Goal: Task Accomplishment & Management: Use online tool/utility

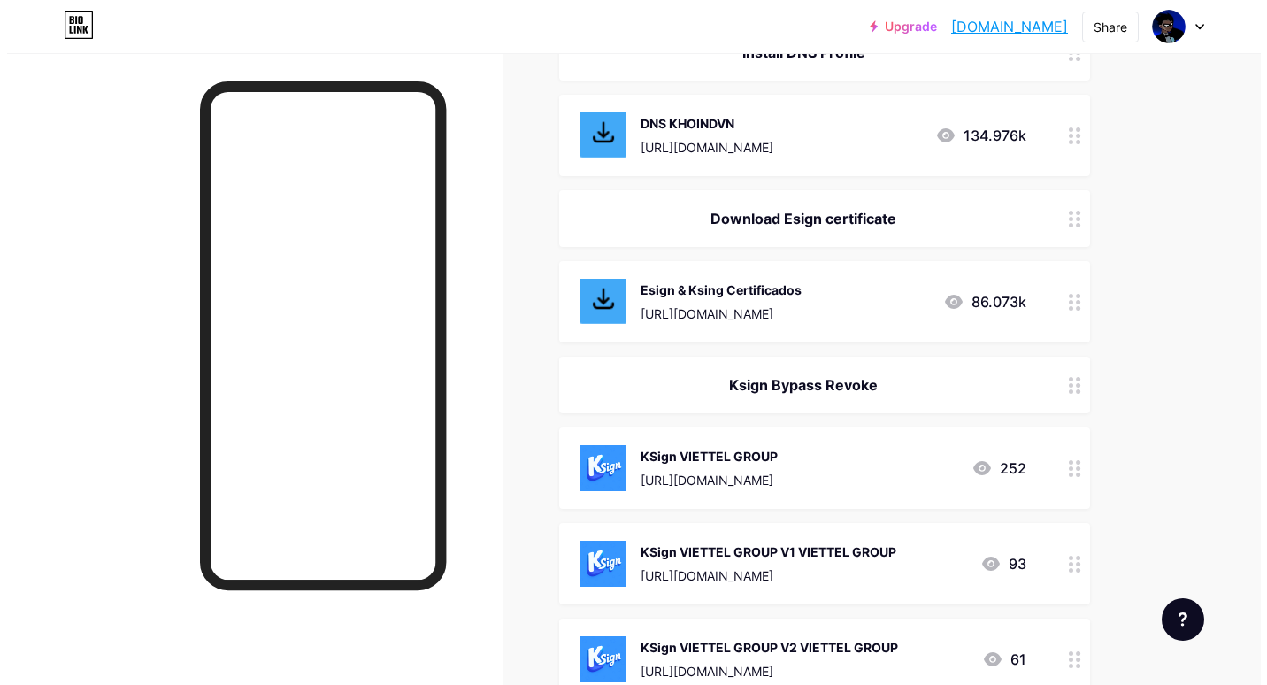
scroll to position [442, 0]
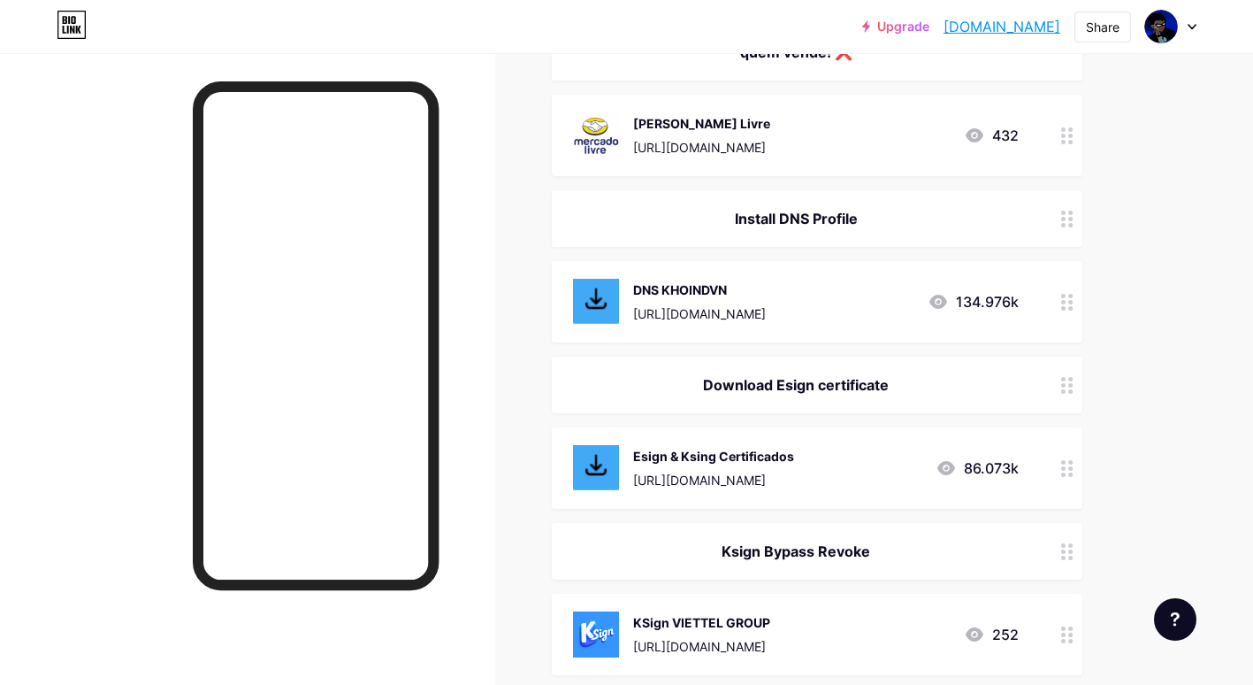
click at [766, 310] on div "[URL][DOMAIN_NAME]" at bounding box center [699, 313] width 133 height 19
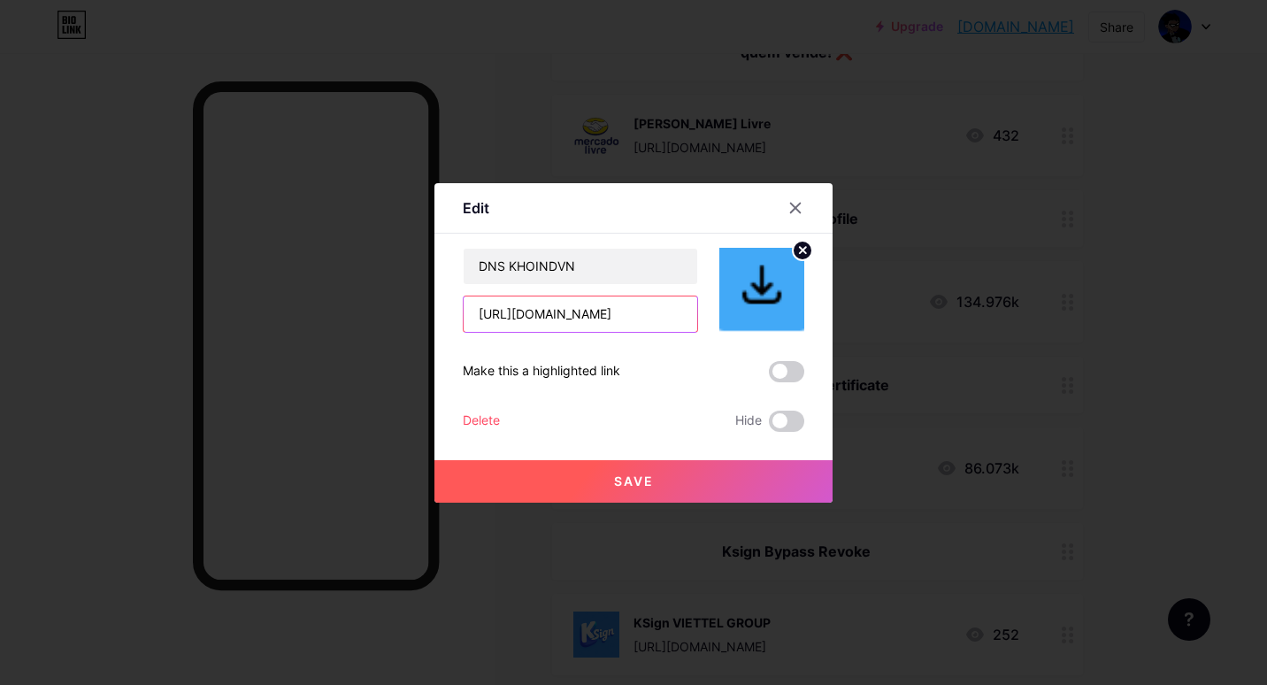
click at [609, 313] on input "[URL][DOMAIN_NAME]" at bounding box center [579, 313] width 233 height 35
paste input "signed_khoindvn.mobileconfig"
type input "[URL][DOMAIN_NAME]"
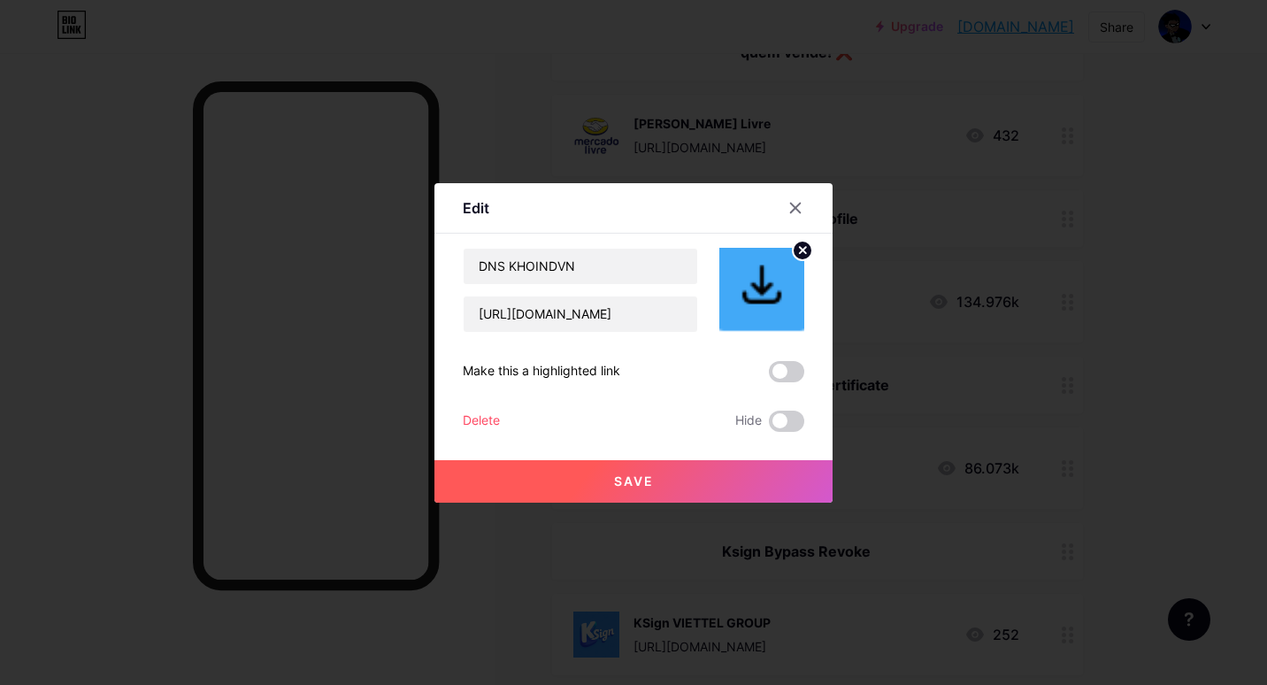
click at [655, 480] on button "Save" at bounding box center [633, 481] width 398 height 42
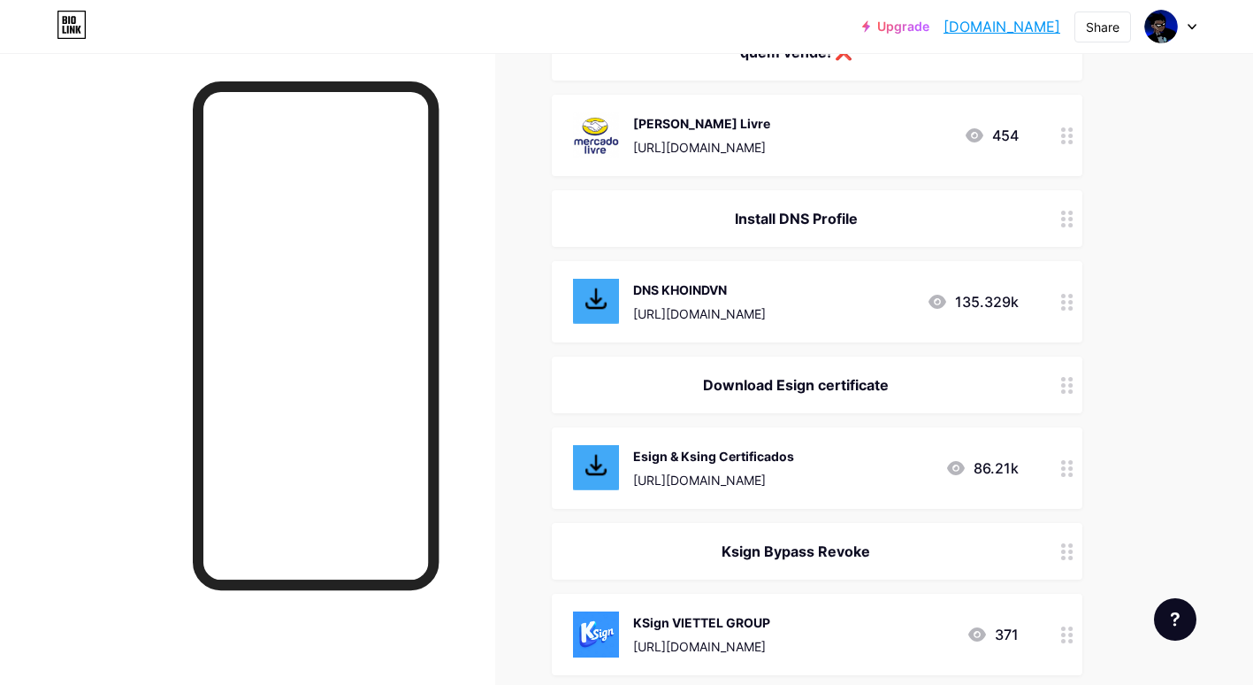
click at [720, 461] on div "Esign & Ksing Certificados" at bounding box center [713, 456] width 161 height 19
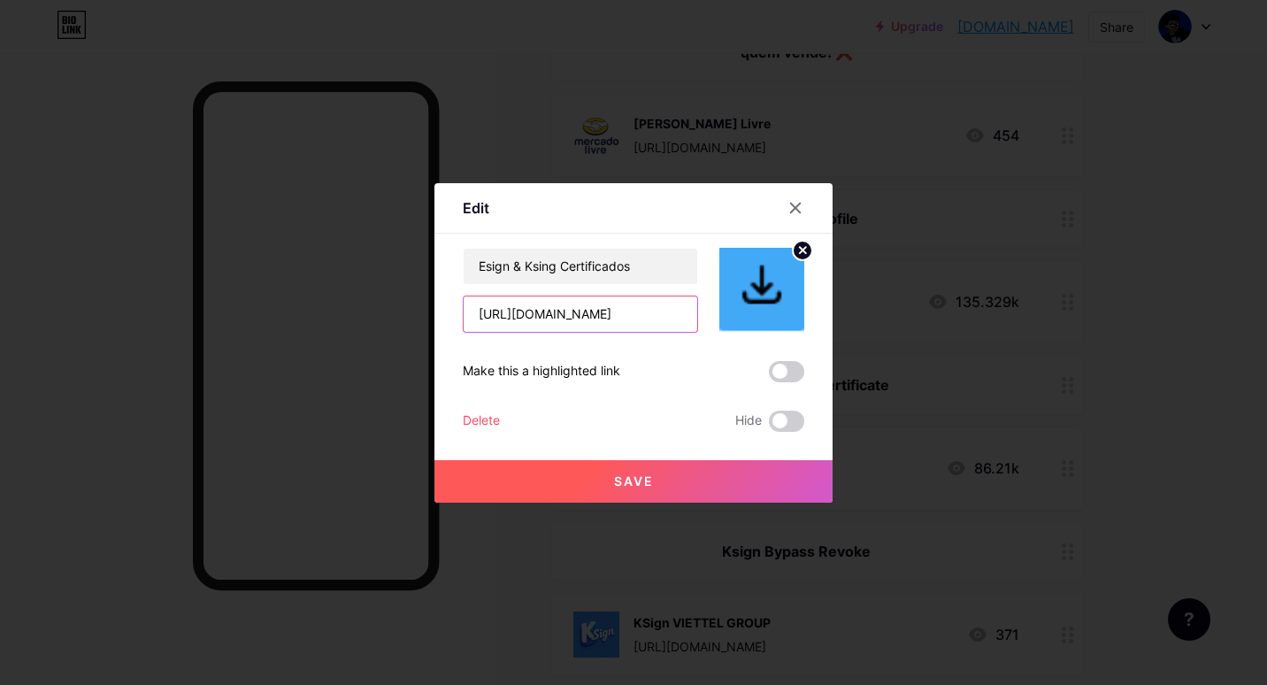
click at [590, 318] on input "[URL][DOMAIN_NAME]" at bounding box center [579, 313] width 233 height 35
paste input "[DOMAIN_NAME][URL]"
type input "[URL][DOMAIN_NAME]"
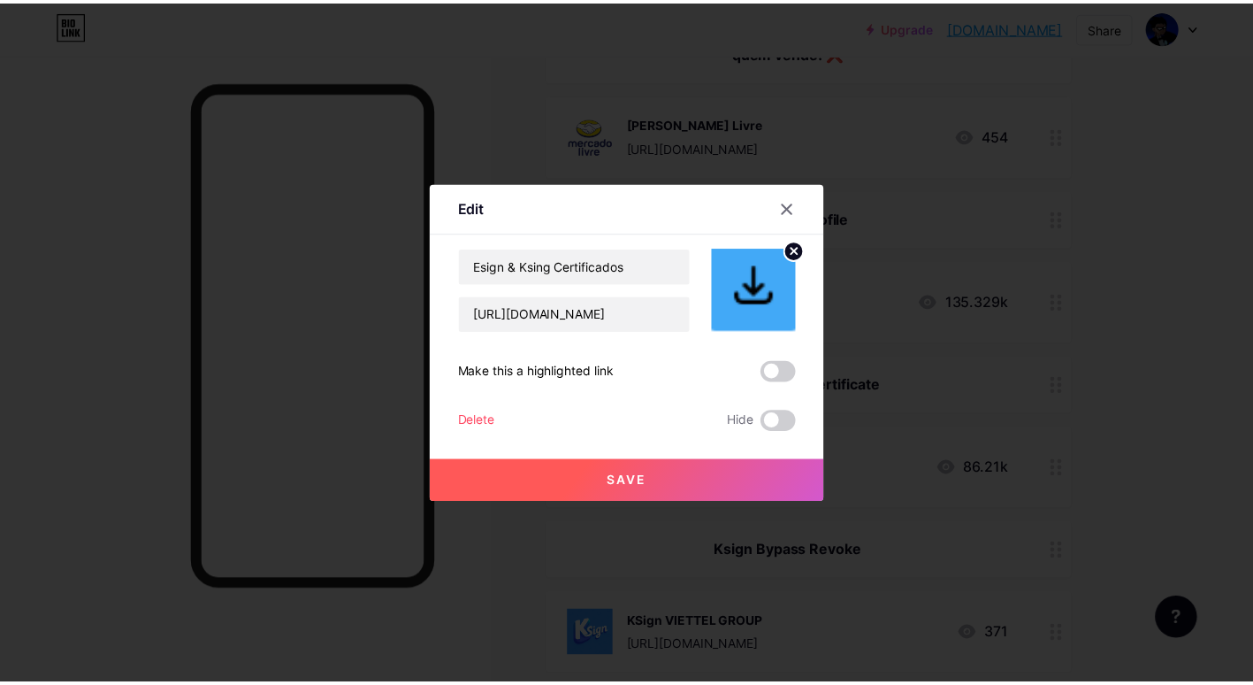
scroll to position [0, 0]
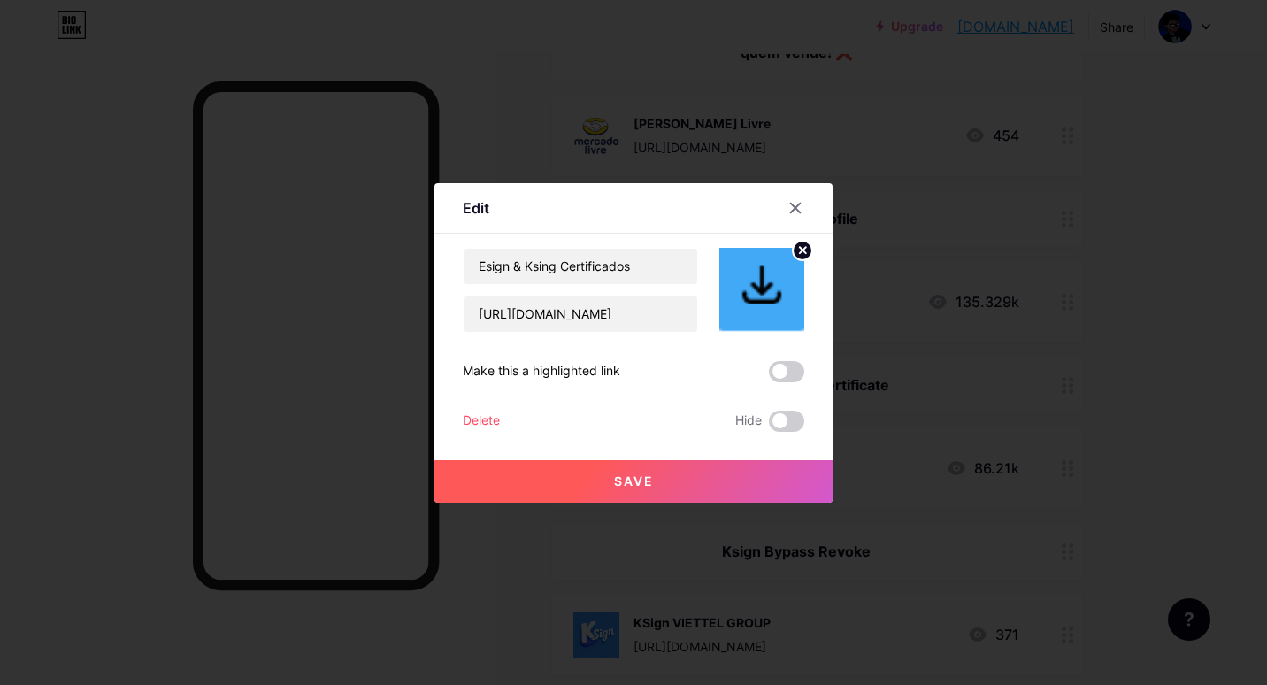
click at [616, 470] on button "Save" at bounding box center [633, 481] width 398 height 42
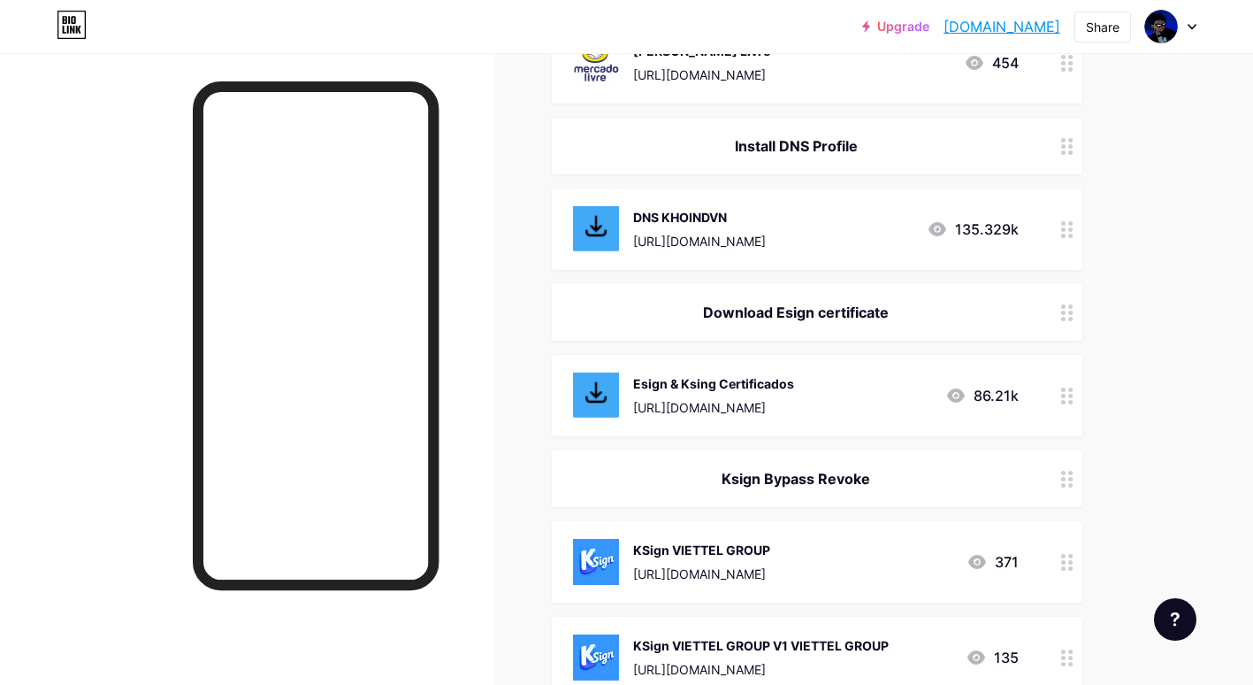
scroll to position [337, 0]
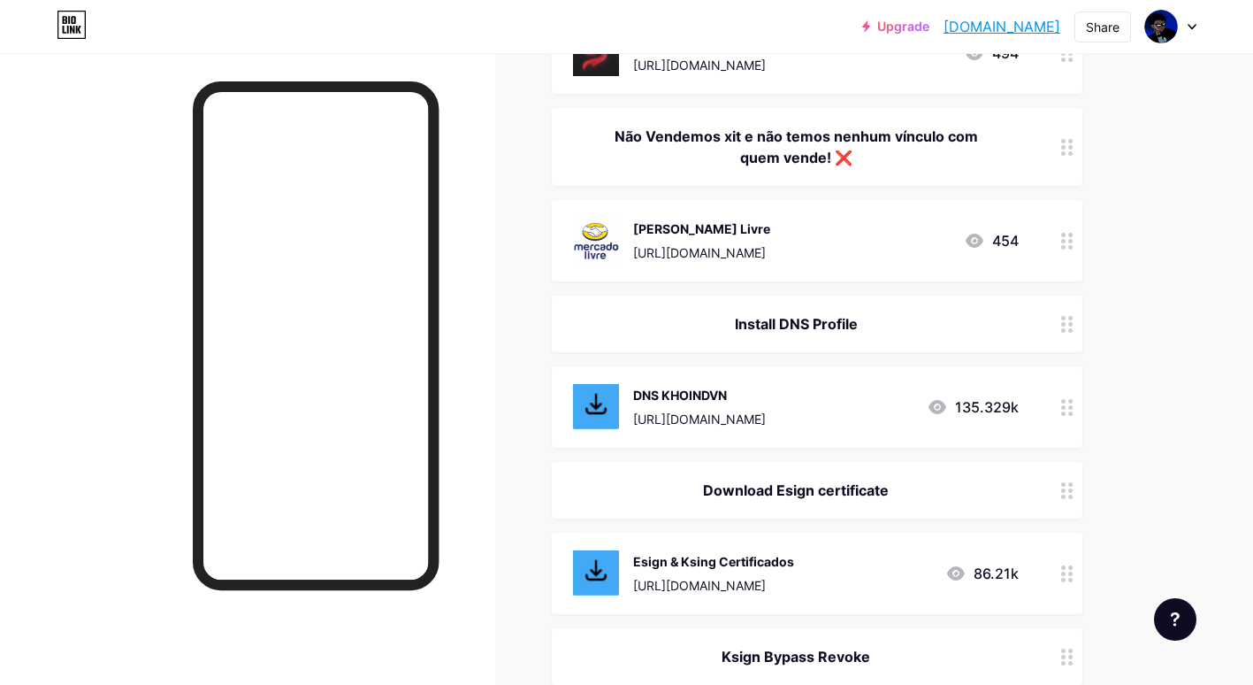
click at [939, 408] on icon at bounding box center [938, 407] width 18 height 14
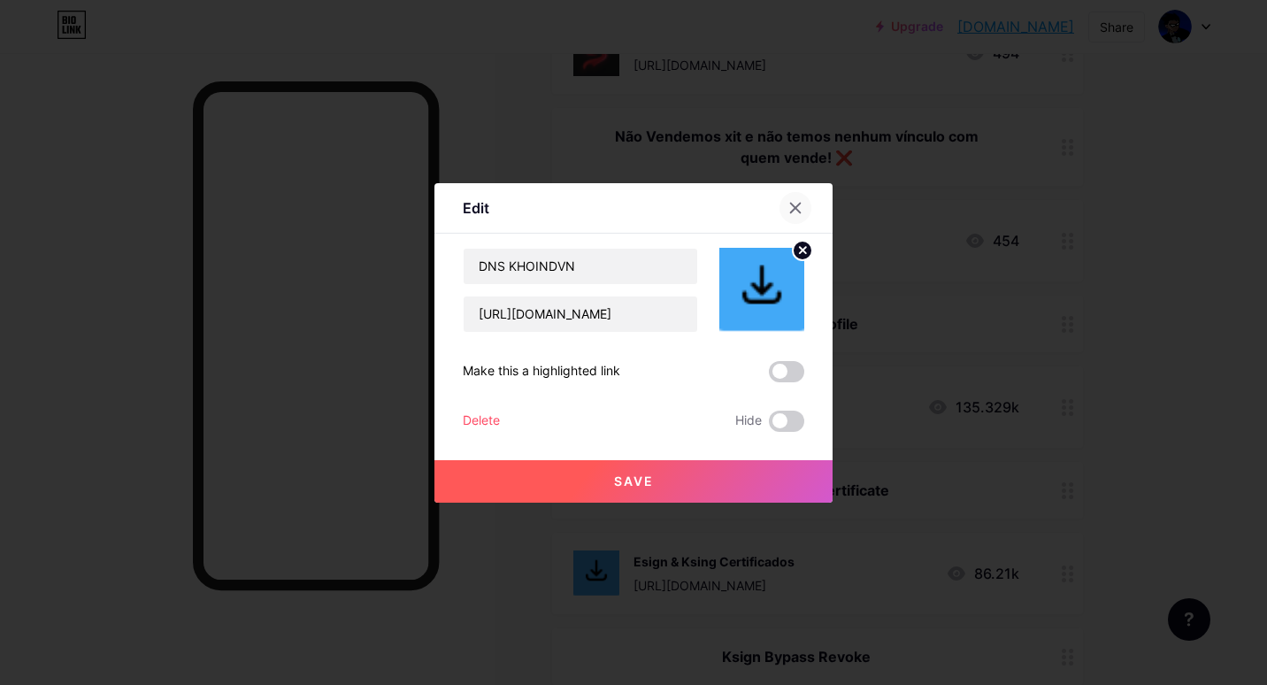
click at [788, 208] on icon at bounding box center [795, 208] width 14 height 14
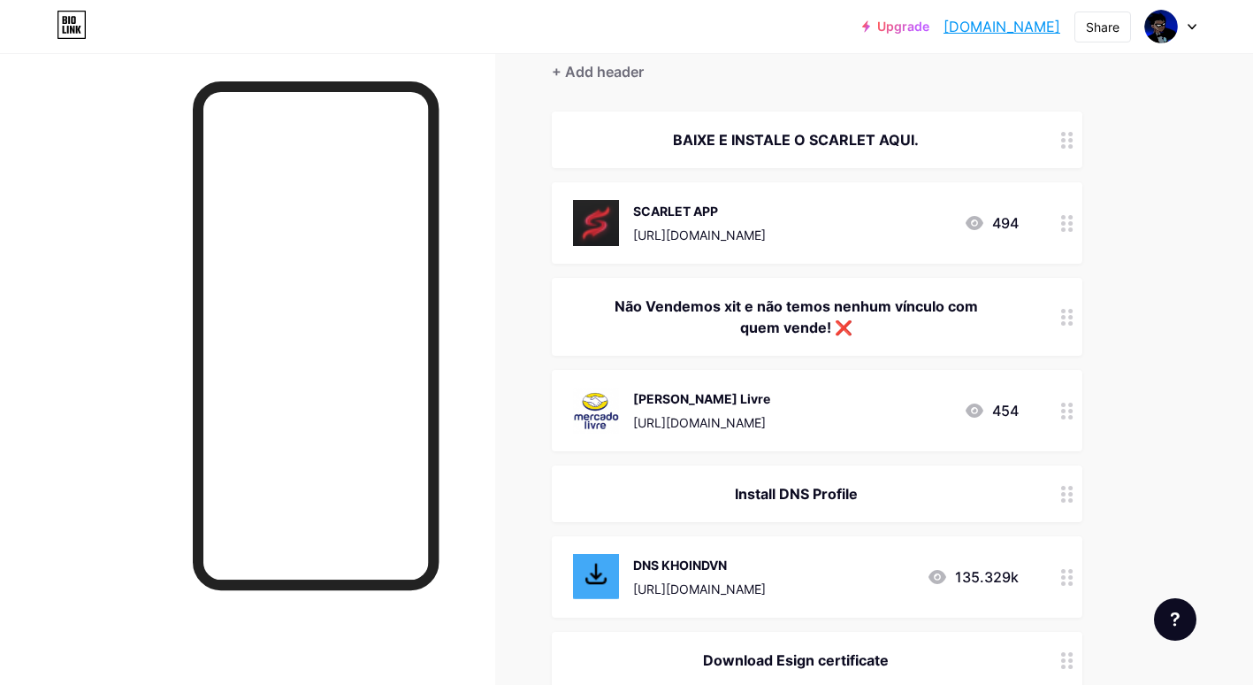
scroll to position [0, 0]
